Goal: Transaction & Acquisition: Subscribe to service/newsletter

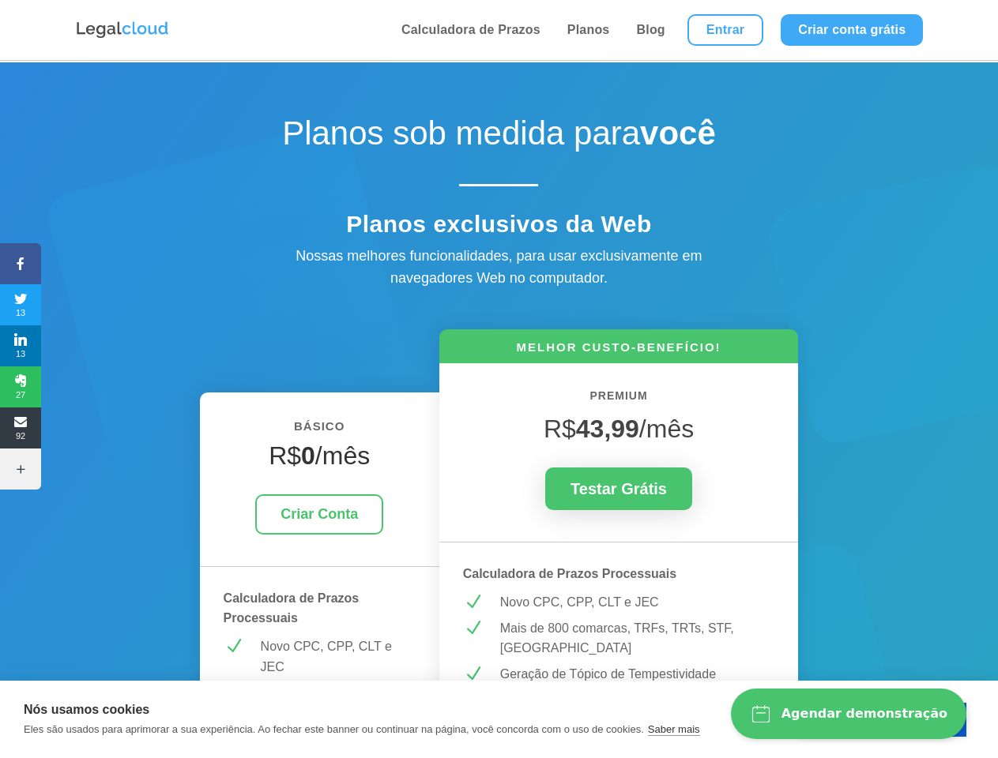
click at [21, 264] on icon at bounding box center [20, 263] width 41 height 13
click at [21, 305] on span "13" at bounding box center [20, 304] width 41 height 25
click at [21, 346] on span "13" at bounding box center [20, 345] width 41 height 25
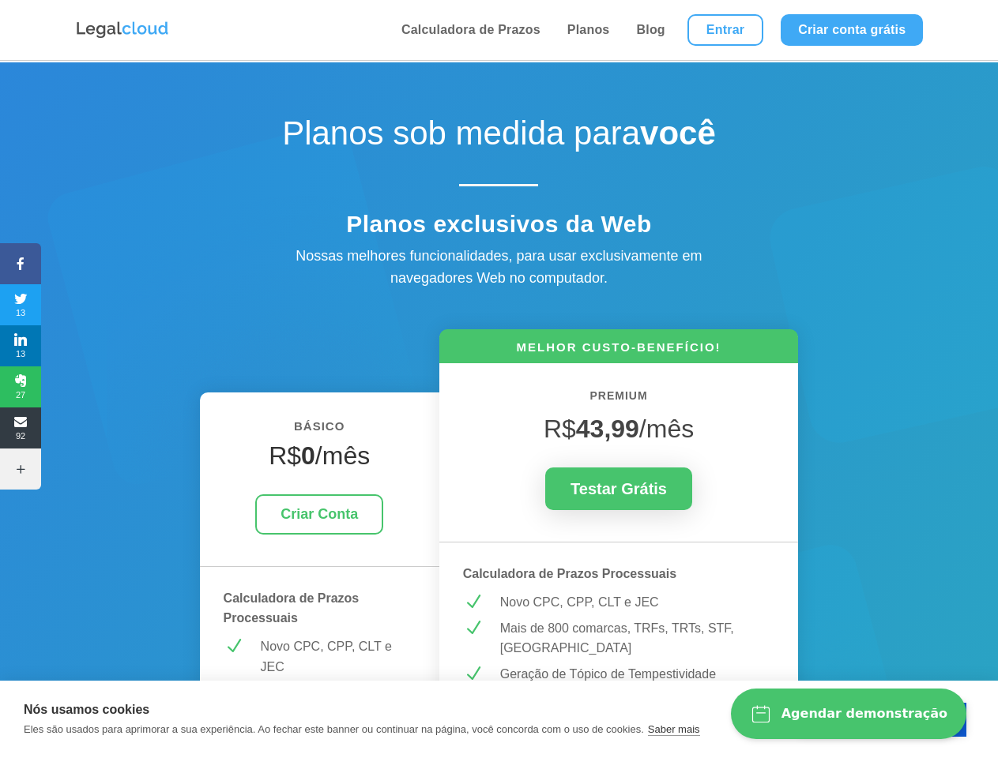
click at [21, 387] on span "27" at bounding box center [20, 386] width 41 height 25
click at [21, 428] on span "92" at bounding box center [20, 427] width 41 height 25
click at [21, 469] on icon at bounding box center [20, 469] width 41 height 13
